Goal: Information Seeking & Learning: Learn about a topic

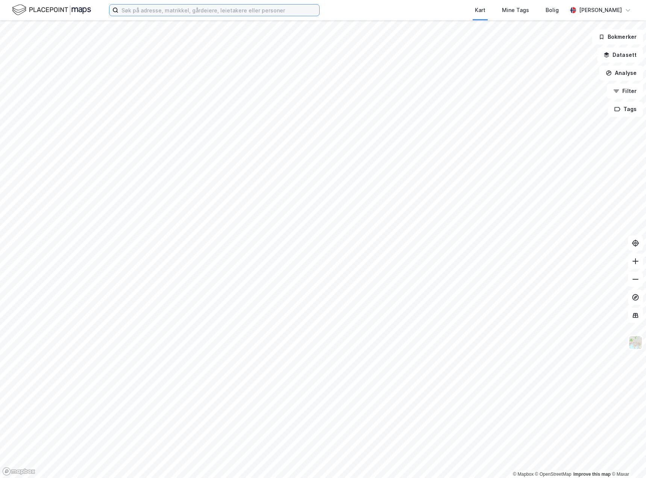
click at [177, 15] on input at bounding box center [218, 10] width 201 height 11
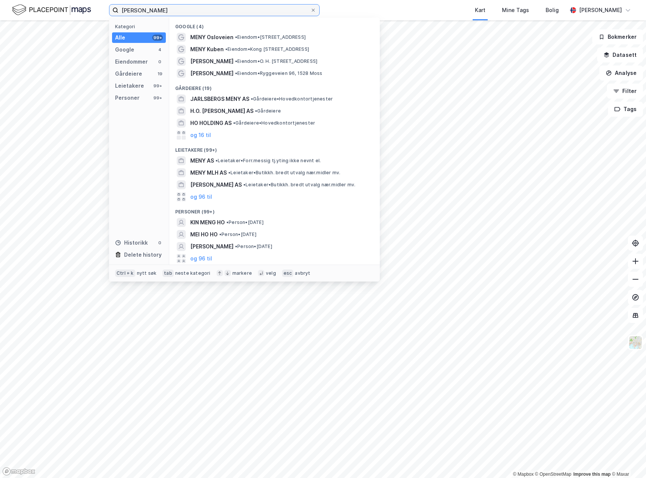
type input "[PERSON_NAME]"
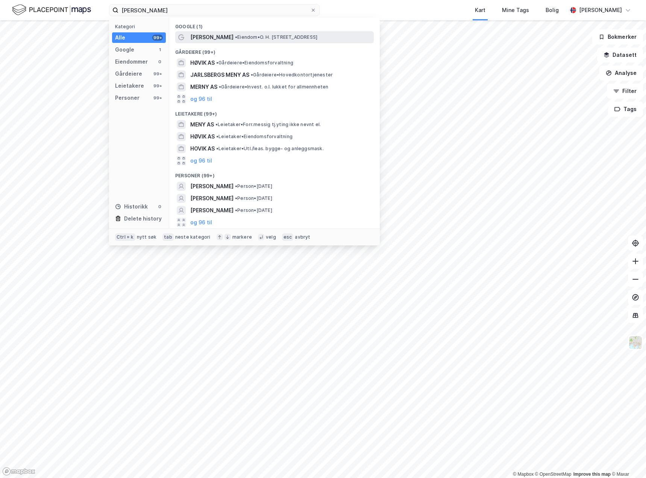
click at [227, 41] on div "MENY Høvik • Eiendom • O. H. [STREET_ADDRESS]" at bounding box center [281, 37] width 182 height 9
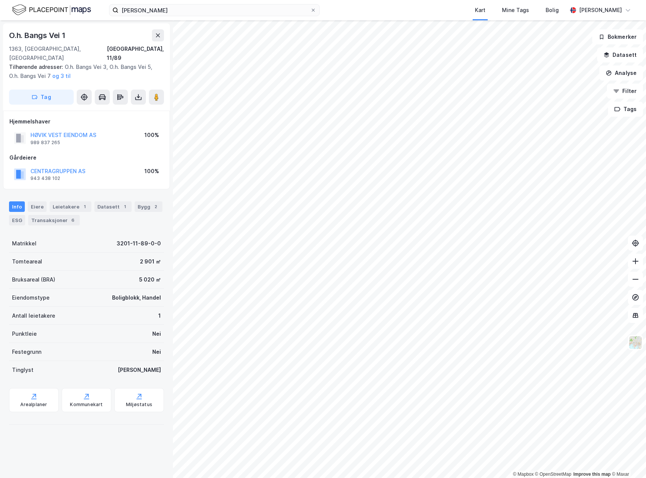
click at [85, 130] on div "HØVIK VEST EIENDOM AS" at bounding box center [63, 134] width 66 height 9
click at [0, 0] on button "HØVIK VEST EIENDOM AS" at bounding box center [0, 0] width 0 height 0
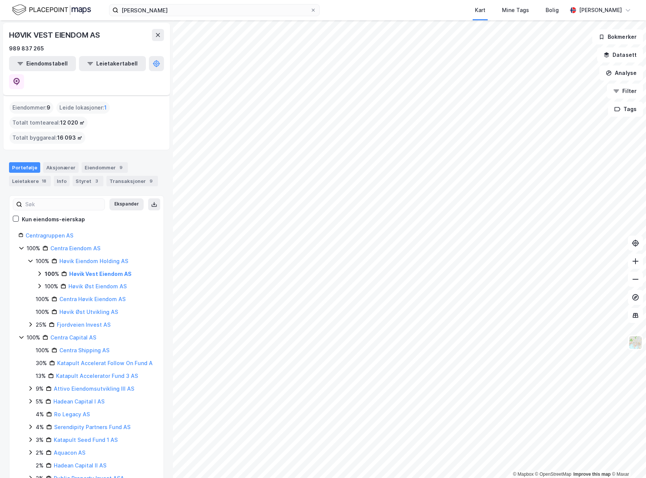
scroll to position [38, 0]
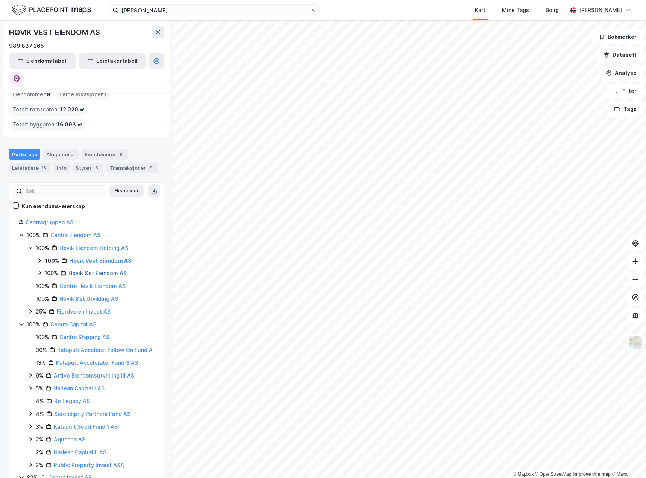
click at [105, 270] on link "Høvik Øst Eiendom AS" at bounding box center [97, 273] width 58 height 6
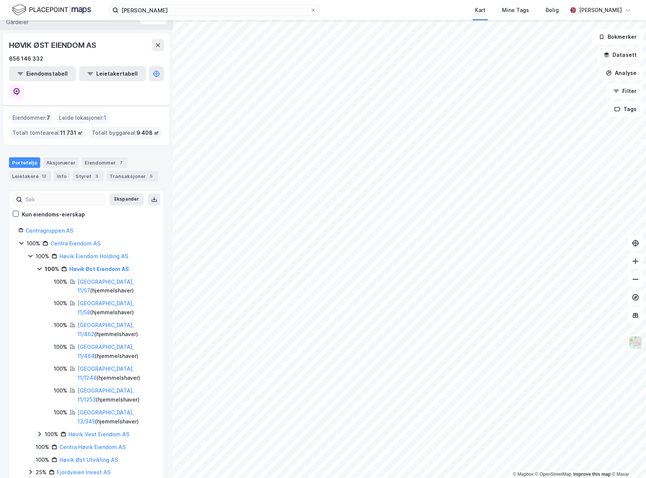
scroll to position [38, 0]
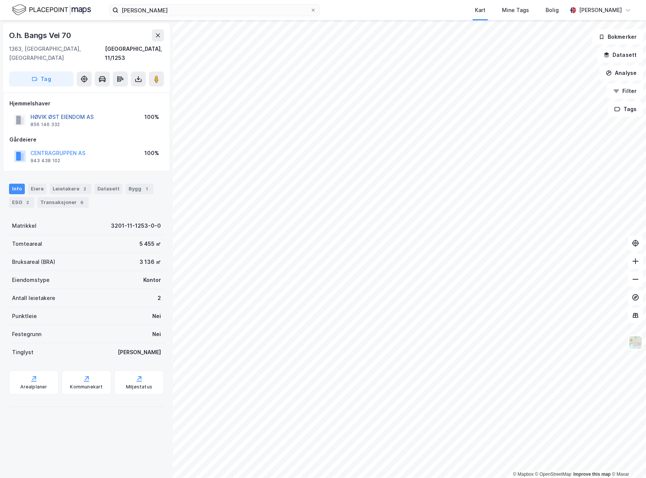
drag, startPoint x: 87, startPoint y: 106, endPoint x: 63, endPoint y: 106, distance: 24.4
click at [0, 0] on button "HØVIK ØST EIENDOM AS" at bounding box center [0, 0] width 0 height 0
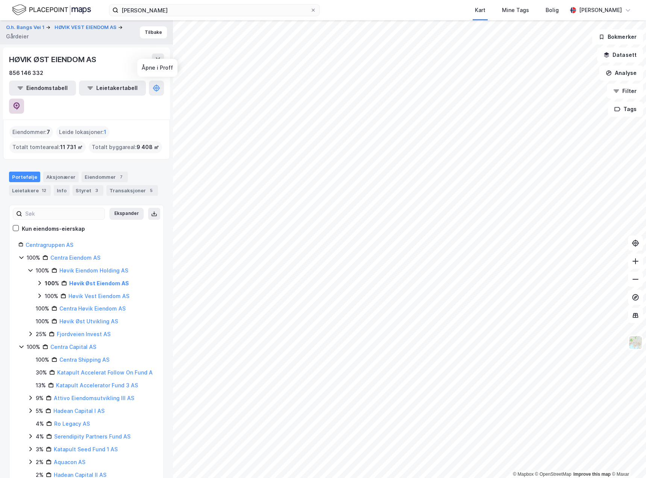
click at [20, 102] on icon at bounding box center [17, 106] width 8 height 8
